Goal: Information Seeking & Learning: Find contact information

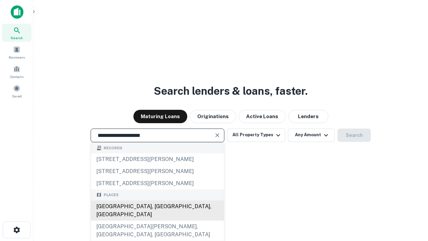
click at [157, 221] on div "[GEOGRAPHIC_DATA], [GEOGRAPHIC_DATA], [GEOGRAPHIC_DATA]" at bounding box center [157, 210] width 133 height 20
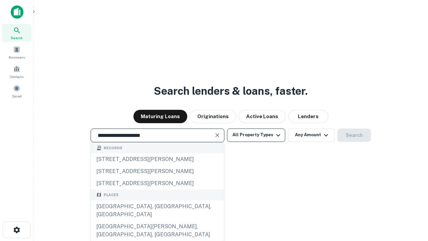
type input "**********"
click at [256, 135] on button "All Property Types" at bounding box center [256, 135] width 58 height 13
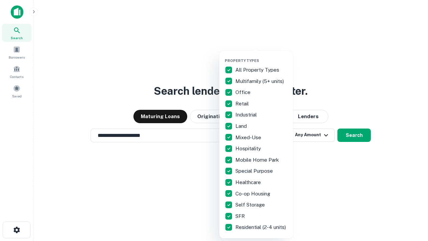
click at [262, 56] on button "button" at bounding box center [262, 56] width 74 height 0
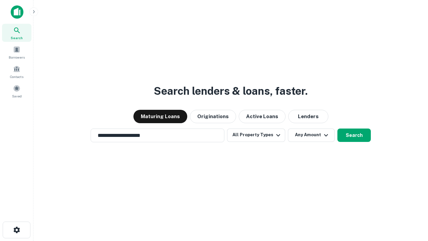
scroll to position [4, 81]
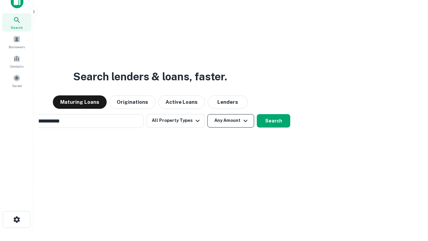
click at [208, 114] on button "Any Amount" at bounding box center [231, 120] width 47 height 13
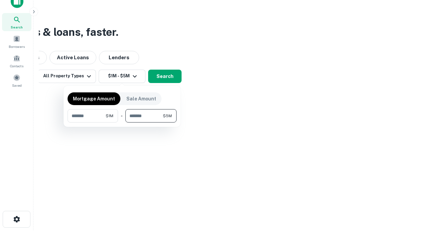
type input "*******"
click at [122, 122] on button "button" at bounding box center [122, 122] width 109 height 0
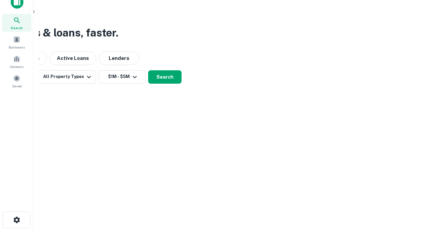
scroll to position [4, 123]
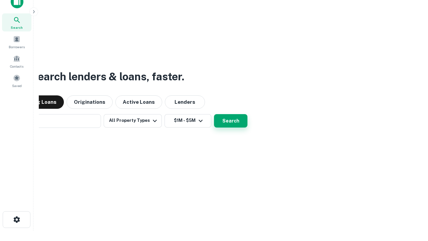
click at [214, 114] on button "Search" at bounding box center [230, 120] width 33 height 13
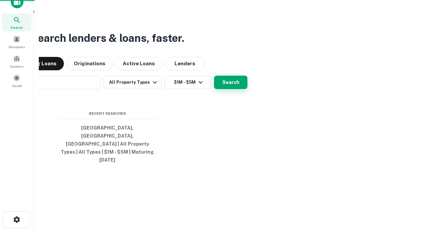
scroll to position [18, 189]
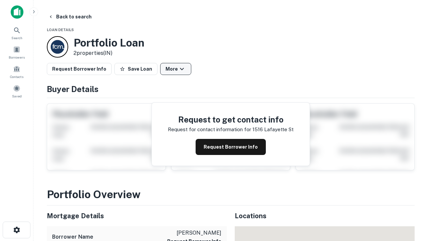
click at [176, 69] on button "More" at bounding box center [175, 69] width 31 height 12
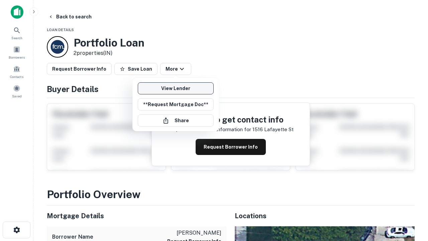
click at [176, 88] on link "View Lender" at bounding box center [176, 88] width 76 height 12
